Goal: Task Accomplishment & Management: Use online tool/utility

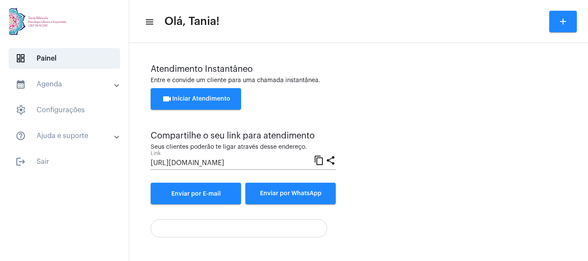
click at [208, 94] on button "videocam Iniciar Atendimento" at bounding box center [196, 99] width 90 height 22
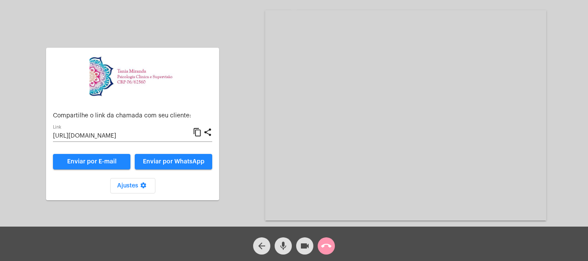
click at [330, 244] on mat-icon "call_end" at bounding box center [326, 246] width 10 height 10
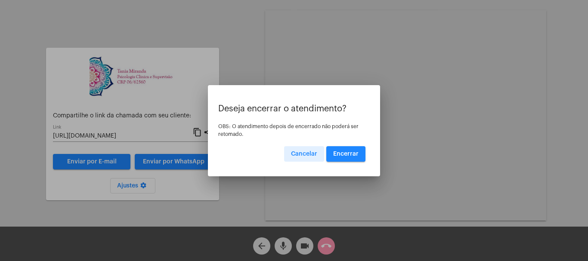
click at [353, 156] on span "Encerrar" at bounding box center [345, 154] width 25 height 6
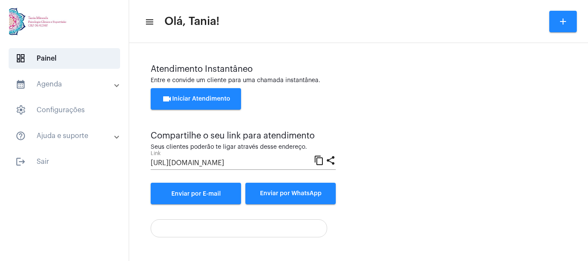
scroll to position [60, 0]
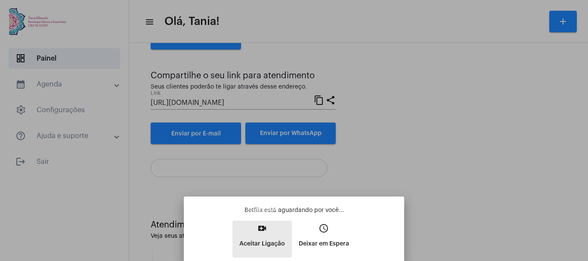
click at [260, 231] on mat-icon "video_call" at bounding box center [262, 228] width 10 height 10
